Goal: Find specific page/section: Find specific page/section

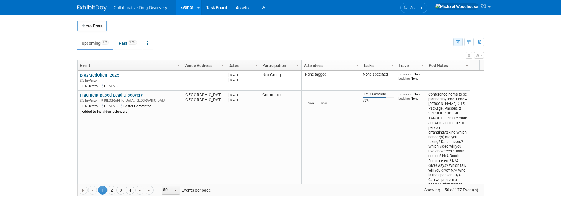
click at [458, 43] on icon "button" at bounding box center [458, 42] width 4 height 4
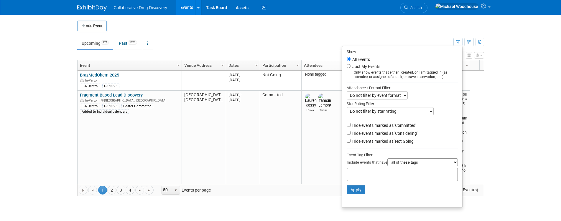
click at [393, 144] on label "Hide events marked as 'Not Going'" at bounding box center [382, 142] width 63 height 6
click at [351, 143] on input "Hide events marked as 'Not Going'" at bounding box center [349, 141] width 4 height 4
checkbox input "true"
click at [403, 176] on div at bounding box center [402, 174] width 111 height 13
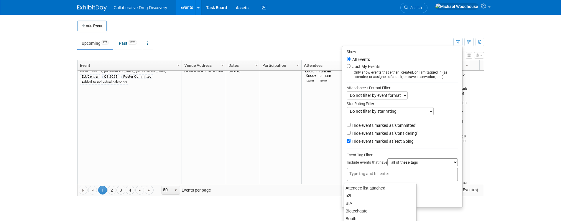
scroll to position [88, 0]
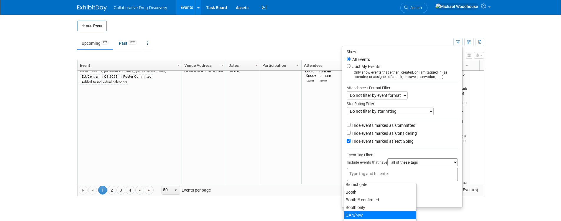
click at [364, 214] on div "CAN/MW" at bounding box center [380, 215] width 73 height 8
type input "CAN/MW"
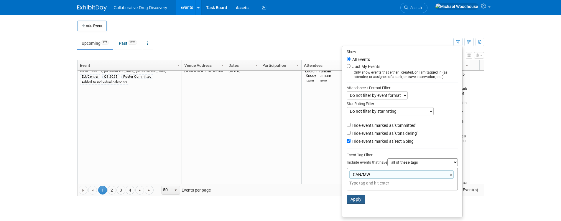
click at [354, 201] on button "Apply" at bounding box center [356, 199] width 19 height 9
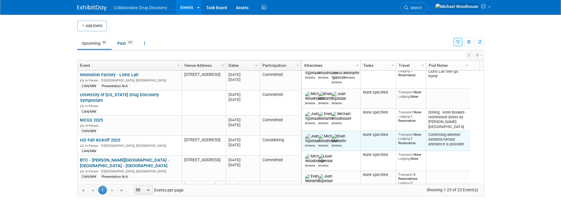
scroll to position [88, 0]
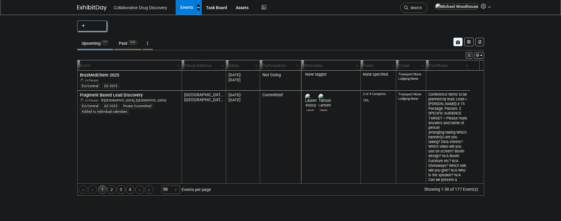
click at [455, 40] on button "button" at bounding box center [458, 42] width 9 height 9
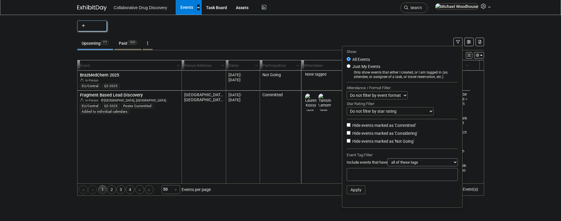
click at [379, 143] on label "Hide events marked as 'Not Going'" at bounding box center [382, 142] width 63 height 6
click at [351, 143] on input "Hide events marked as 'Not Going'" at bounding box center [349, 141] width 4 height 4
checkbox input "true"
click at [396, 175] on div at bounding box center [402, 174] width 111 height 13
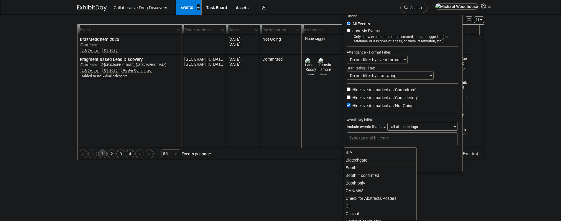
scroll to position [88, 0]
click at [357, 181] on div "CAN/MW" at bounding box center [380, 180] width 73 height 8
type input "CAN/MW"
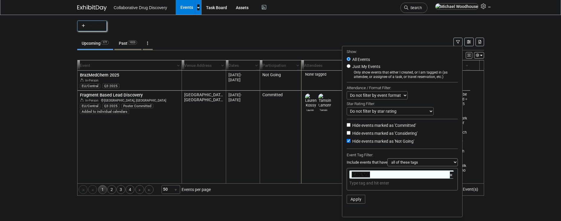
click at [353, 204] on button "Apply" at bounding box center [356, 199] width 19 height 9
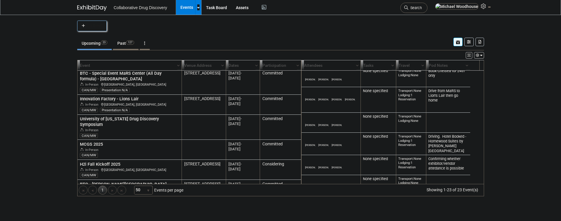
scroll to position [29, 0]
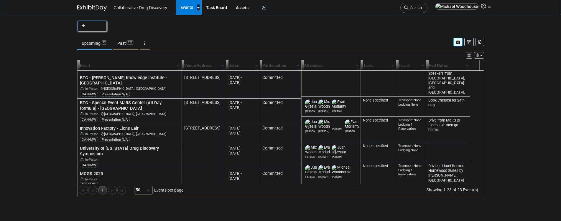
click at [37, 141] on body "Collaborative Drug Discovery Events Add Event Bulk Upload Events Shareable Even…" at bounding box center [280, 110] width 561 height 221
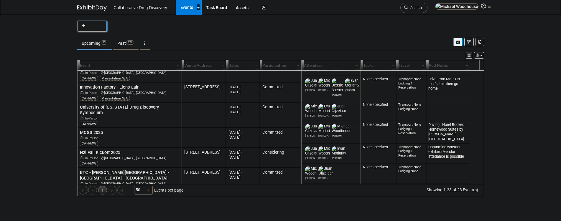
scroll to position [35, 0]
